Goal: Find specific page/section: Find specific page/section

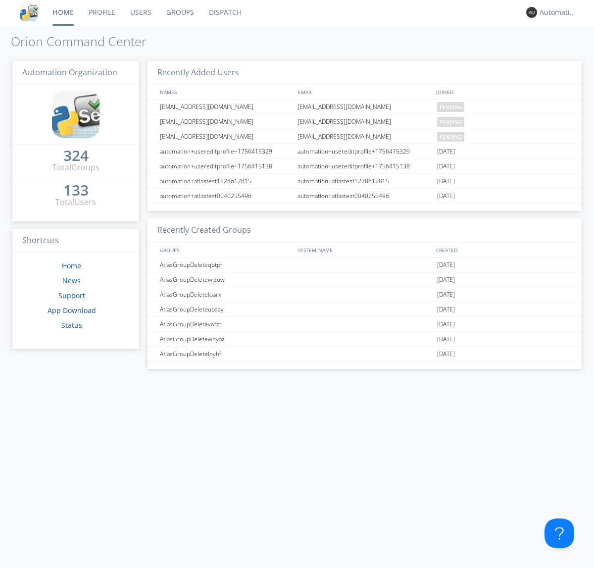
click at [224, 12] on link "Dispatch" at bounding box center [226, 12] width 48 height 25
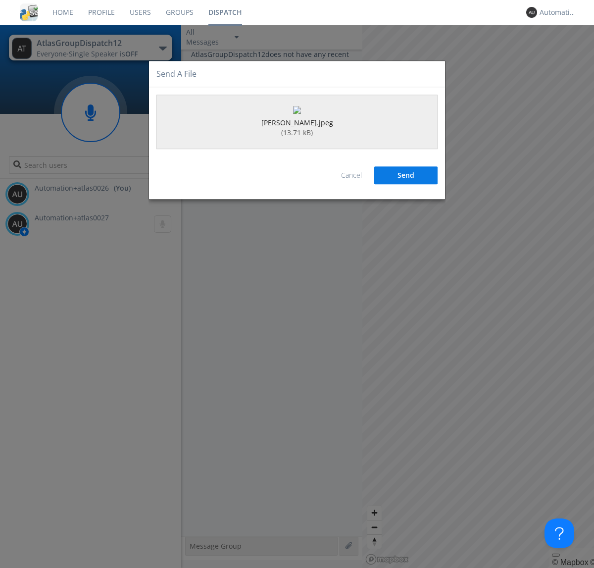
click at [406, 185] on button "Send" at bounding box center [405, 176] width 63 height 18
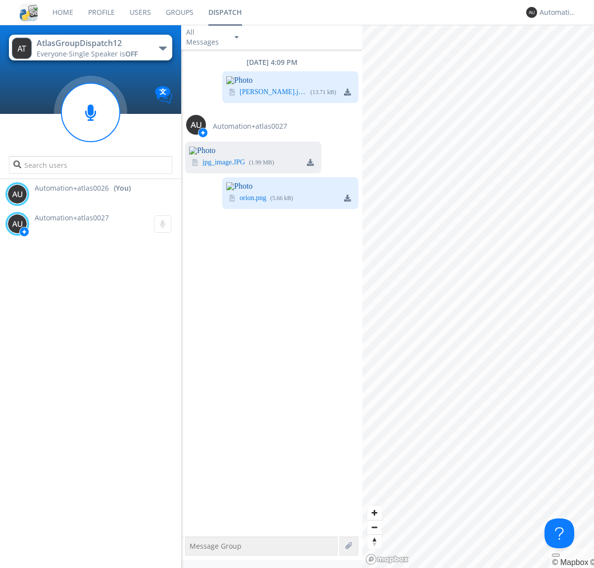
scroll to position [5, 0]
click at [556, 12] on div "Automation+atlas0026" at bounding box center [558, 12] width 37 height 10
